Goal: Task Accomplishment & Management: Manage account settings

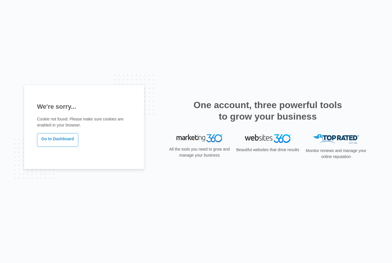
click at [60, 147] on link "Go to Dashboard" at bounding box center [57, 140] width 41 height 14
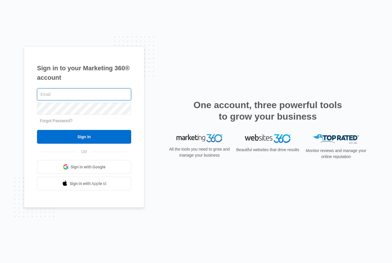
type input "[EMAIL_ADDRESS][DOMAIN_NAME]"
click at [84, 144] on input "Sign In" at bounding box center [84, 137] width 94 height 14
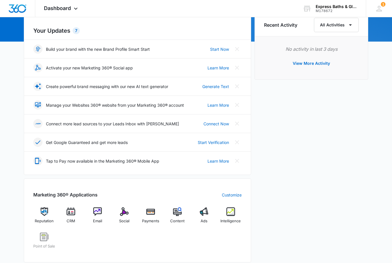
scroll to position [63, 0]
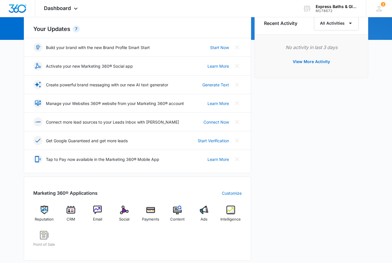
click at [231, 213] on img at bounding box center [231, 210] width 9 height 9
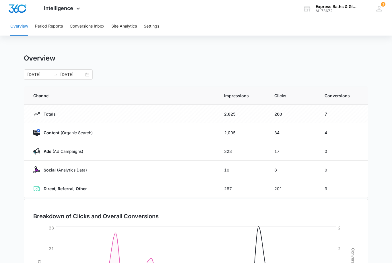
click at [91, 24] on button "Conversions Inbox" at bounding box center [87, 26] width 35 height 18
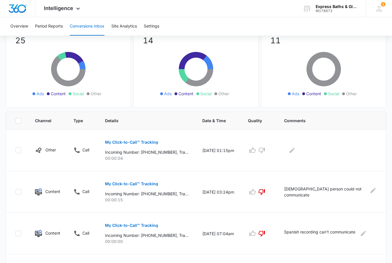
scroll to position [51, 0]
click at [159, 153] on p "Incoming Number: [PHONE_NUMBER], Tracking Number: [PHONE_NUMBER], Ring To: [PHO…" at bounding box center [147, 152] width 84 height 6
click at [180, 152] on p "Incoming Number: [PHONE_NUMBER], Tracking Number: [PHONE_NUMBER], Ring To: [PHO…" at bounding box center [147, 152] width 84 height 6
click at [155, 153] on p "Incoming Number: [PHONE_NUMBER], Tracking Number: [PHONE_NUMBER], Ring To: [PHO…" at bounding box center [147, 152] width 84 height 6
click at [219, 158] on td "[DATE] 01:15pm" at bounding box center [219, 151] width 46 height 42
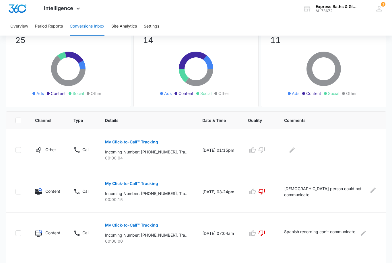
click at [219, 159] on td "[DATE] 01:15pm" at bounding box center [219, 151] width 46 height 42
click at [84, 146] on td "Call" at bounding box center [83, 151] width 32 height 42
click at [77, 155] on td "Call" at bounding box center [83, 151] width 32 height 42
click at [326, 155] on div at bounding box center [330, 150] width 93 height 9
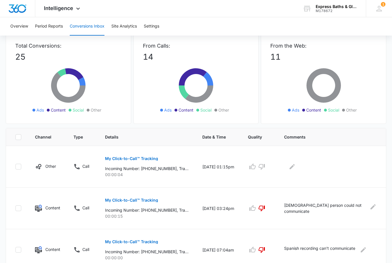
scroll to position [38, 0]
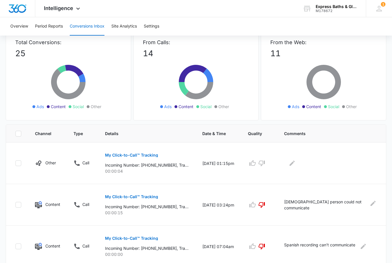
click at [214, 164] on td "[DATE] 01:15pm" at bounding box center [219, 164] width 46 height 42
click at [213, 166] on td "[DATE] 01:15pm" at bounding box center [219, 164] width 46 height 42
click at [152, 167] on p "Incoming Number: [PHONE_NUMBER], Tracking Number: [PHONE_NUMBER], Ring To: [PHO…" at bounding box center [147, 165] width 84 height 6
click at [149, 161] on button "My Click-to-Call™ Tracking" at bounding box center [131, 156] width 53 height 14
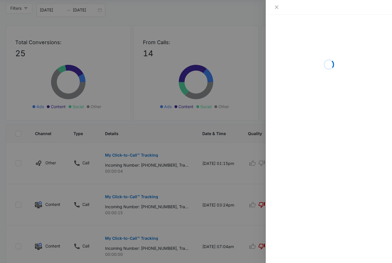
click at [151, 163] on div at bounding box center [196, 131] width 392 height 263
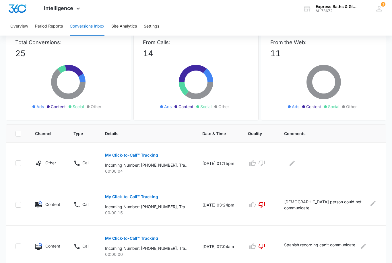
click at [146, 153] on p "My Click-to-Call™ Tracking" at bounding box center [131, 155] width 53 height 4
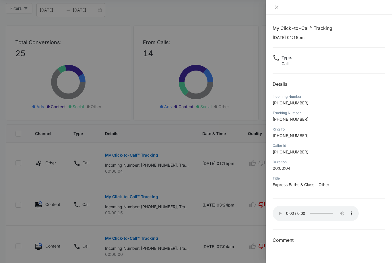
click at [279, 5] on button "Close" at bounding box center [277, 7] width 8 height 5
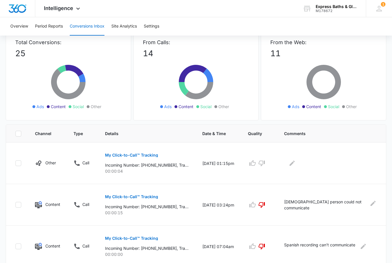
click at [264, 163] on icon "button" at bounding box center [262, 163] width 7 height 7
click at [292, 163] on icon "Edit Comments" at bounding box center [292, 163] width 5 height 5
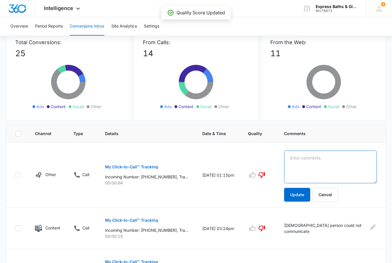
click at [309, 162] on textarea at bounding box center [330, 167] width 93 height 33
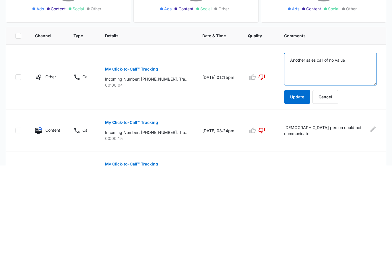
type textarea "Another sales call of no value"
click at [295, 188] on button "Update" at bounding box center [297, 195] width 26 height 14
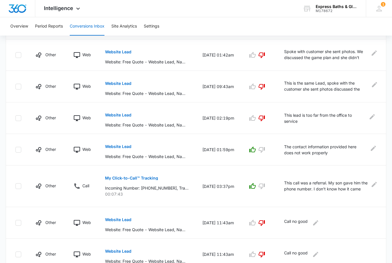
scroll to position [273, 0]
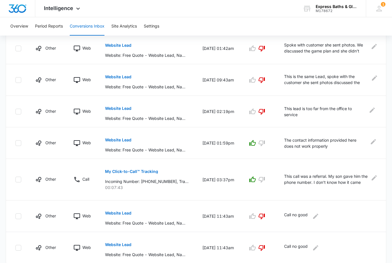
click at [262, 142] on icon "button" at bounding box center [262, 143] width 7 height 7
click at [19, 5] on img "Dashboard" at bounding box center [17, 8] width 18 height 9
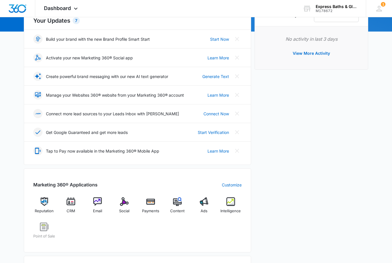
scroll to position [73, 0]
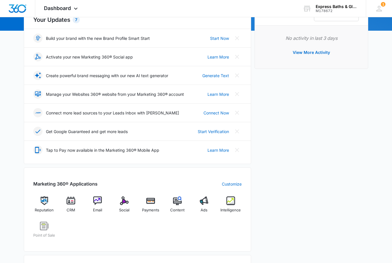
click at [73, 203] on img at bounding box center [71, 201] width 9 height 9
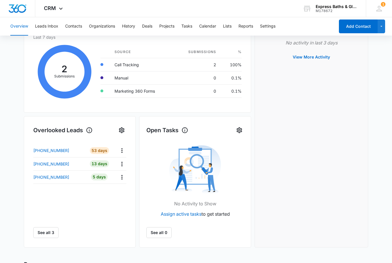
scroll to position [101, 0]
click at [64, 166] on p "[PHONE_NUMBER]" at bounding box center [51, 164] width 36 height 6
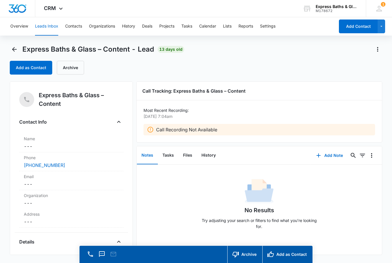
click at [73, 24] on button "Contacts" at bounding box center [73, 26] width 17 height 18
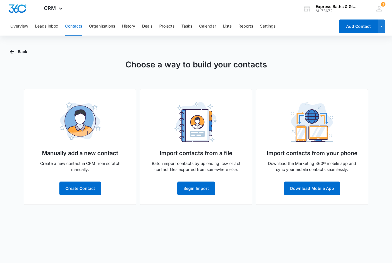
click at [45, 25] on button "Leads Inbox" at bounding box center [46, 26] width 23 height 18
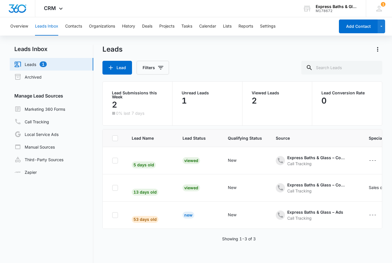
click at [309, 166] on div "Call Tracking" at bounding box center [316, 164] width 57 height 6
click at [303, 145] on button "Cancel" at bounding box center [304, 144] width 20 height 11
